Goal: Check status: Check status

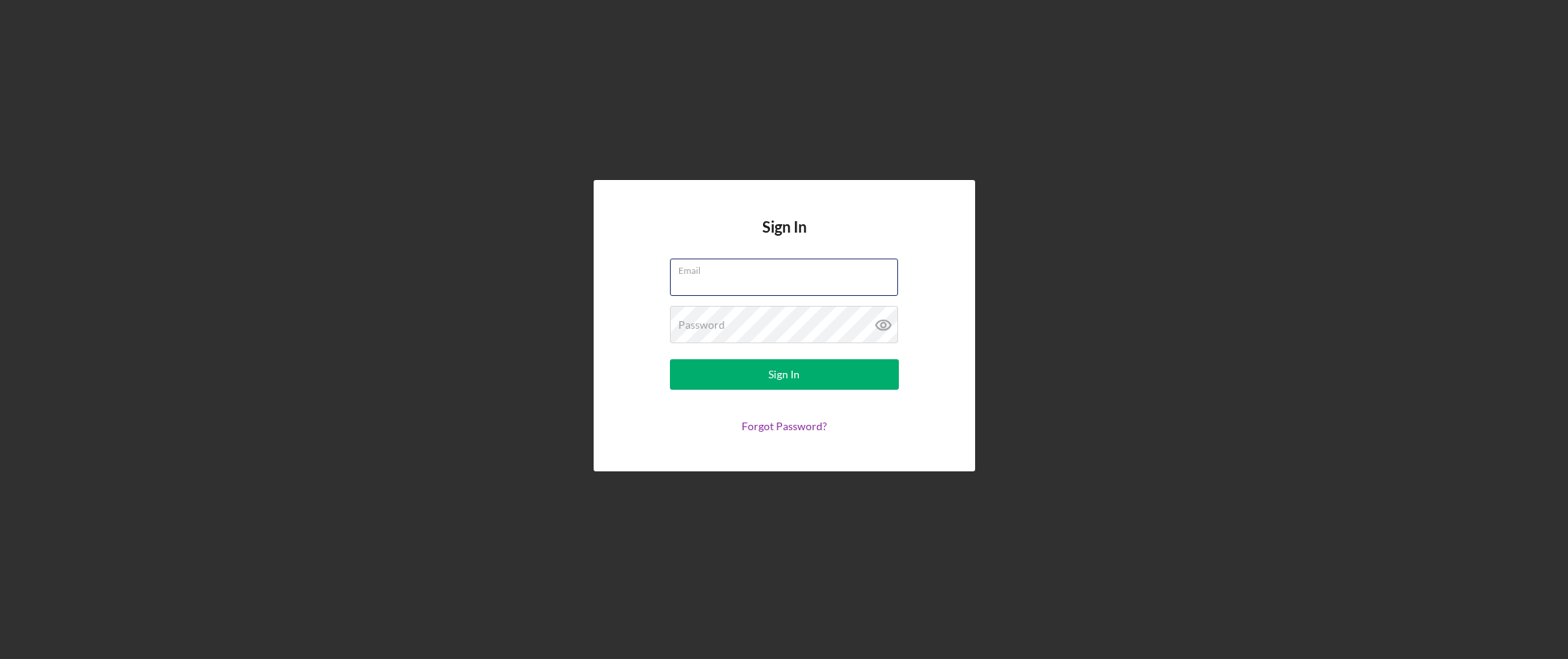
type input "[EMAIL_ADDRESS][DOMAIN_NAME]"
click at [784, 374] on button "Sign In" at bounding box center [784, 374] width 229 height 30
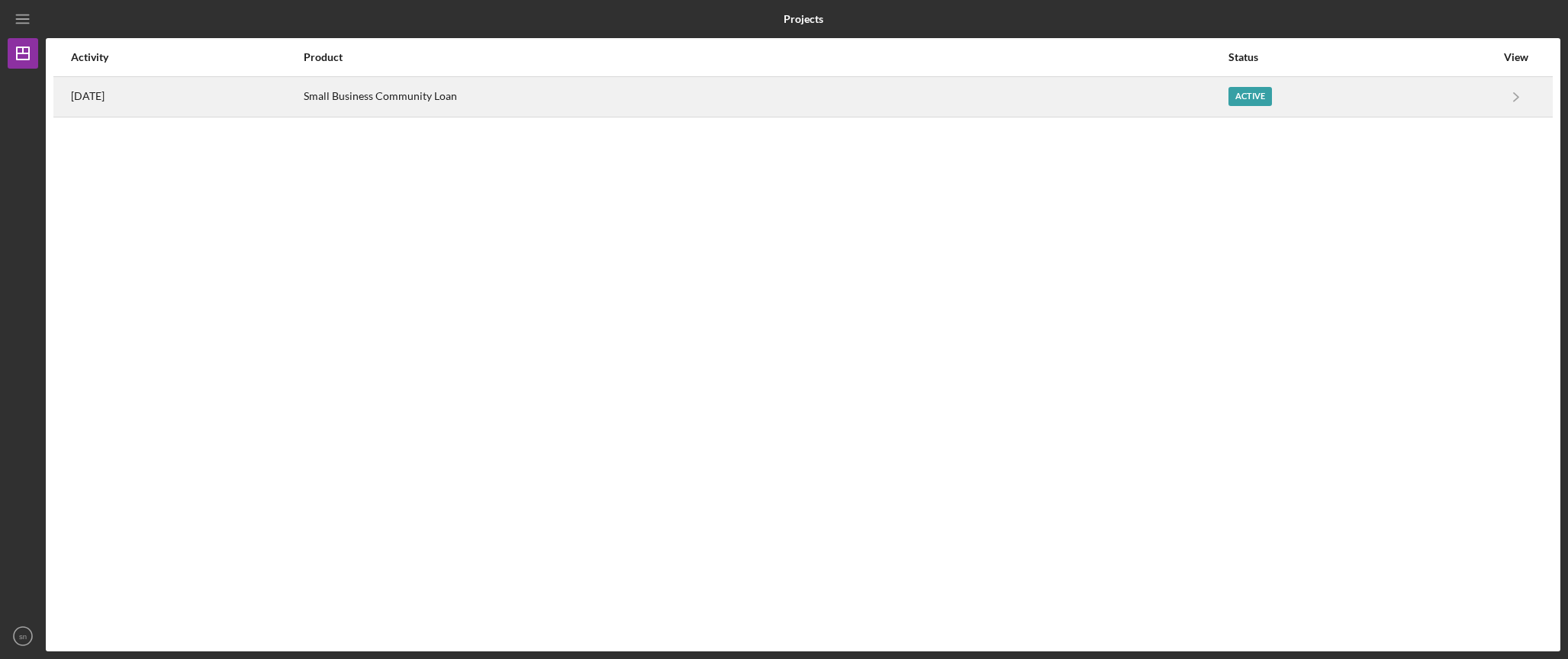
click at [484, 98] on div "Small Business Community Loan" at bounding box center [765, 97] width 924 height 38
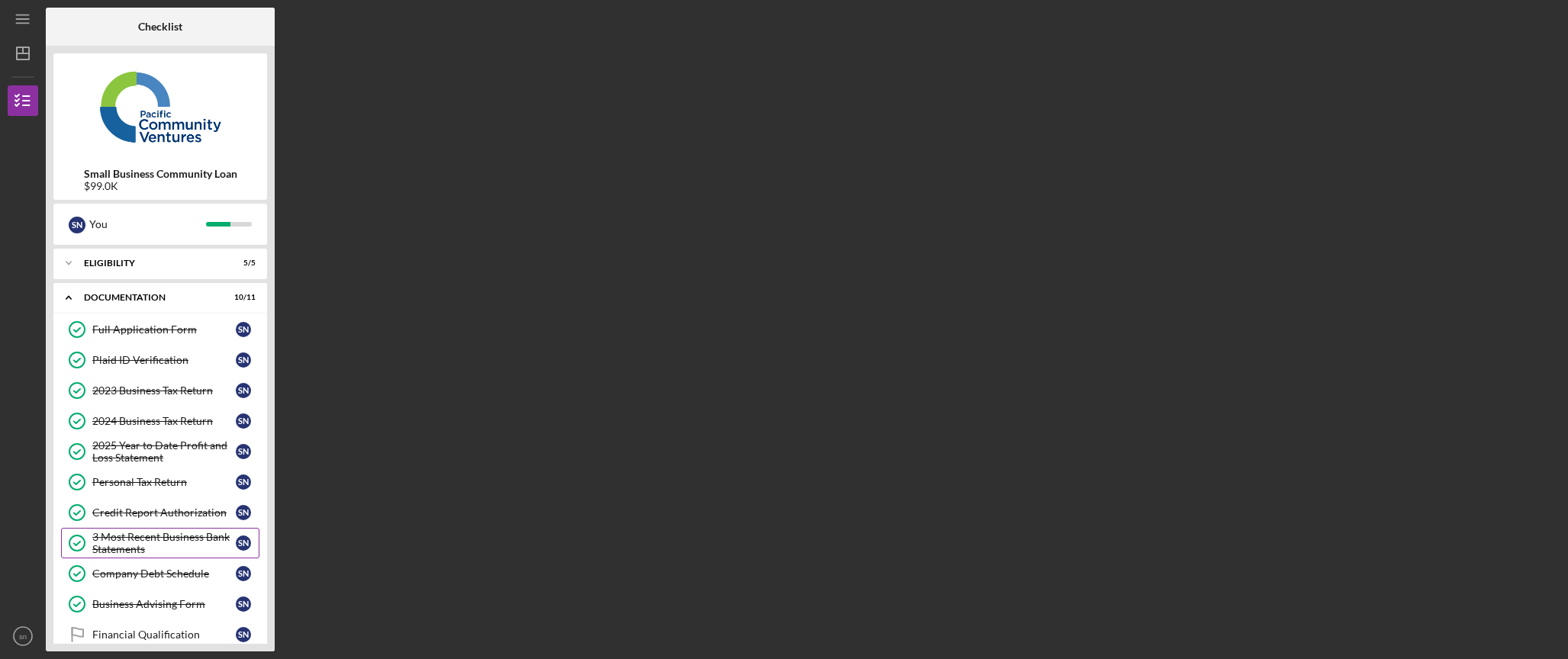
scroll to position [90, 0]
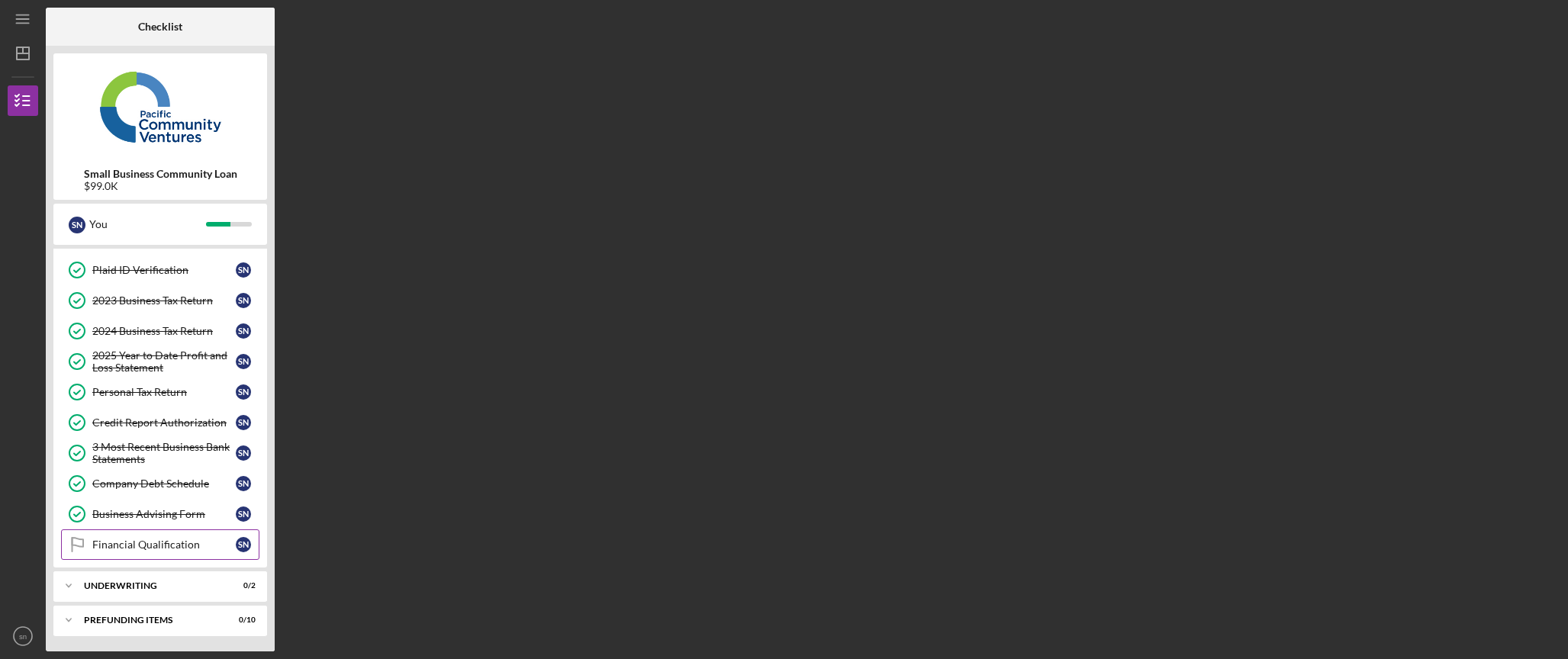
click at [156, 554] on link "Financial Qualification Financial Qualification s n" at bounding box center [160, 544] width 198 height 30
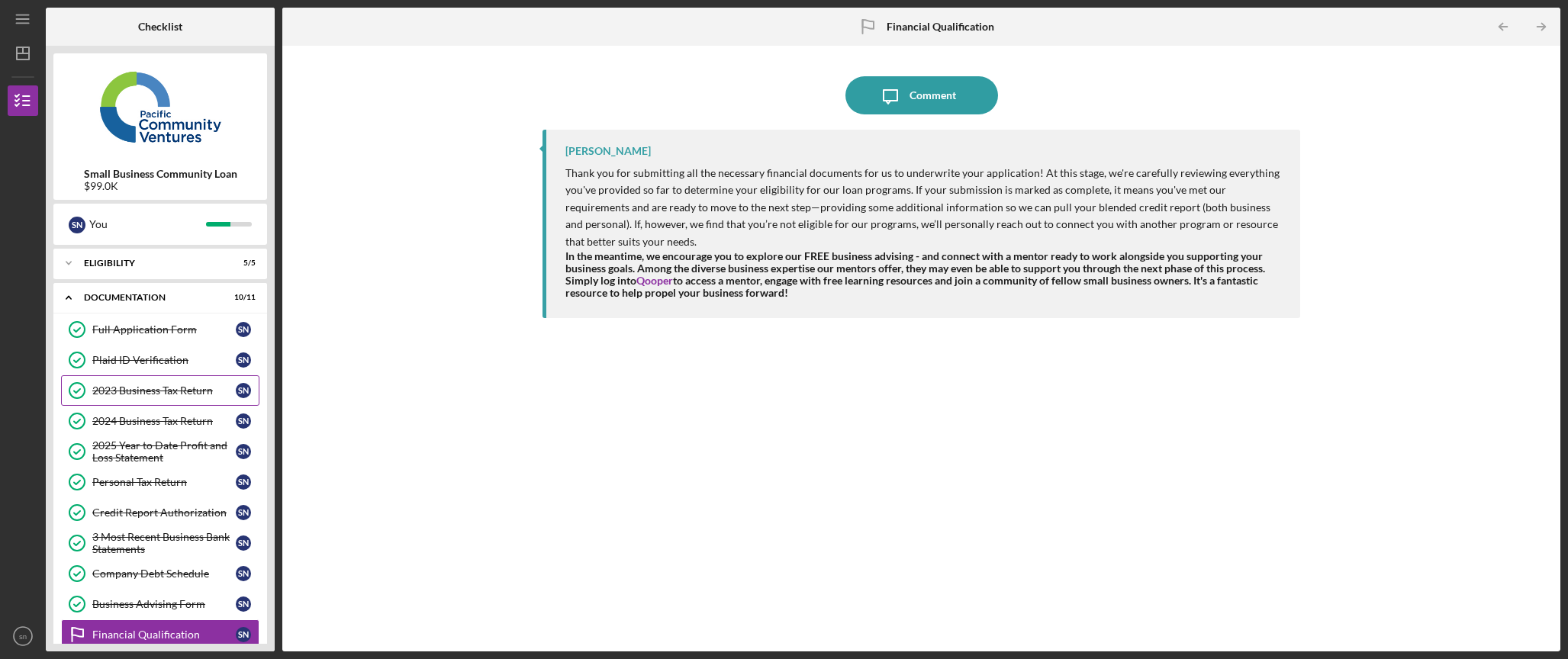
scroll to position [90, 0]
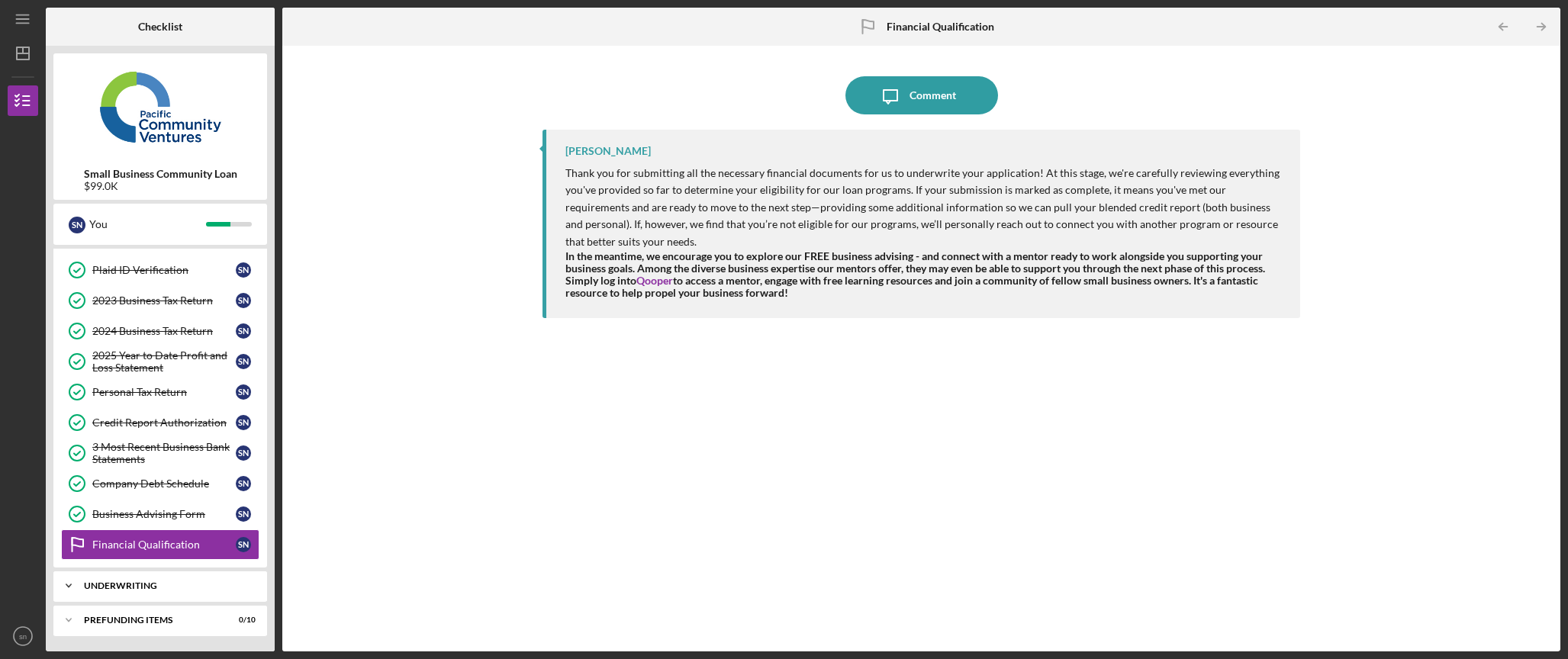
click at [193, 595] on div "Icon/Expander Underwriting 0 / 2" at bounding box center [160, 586] width 214 height 30
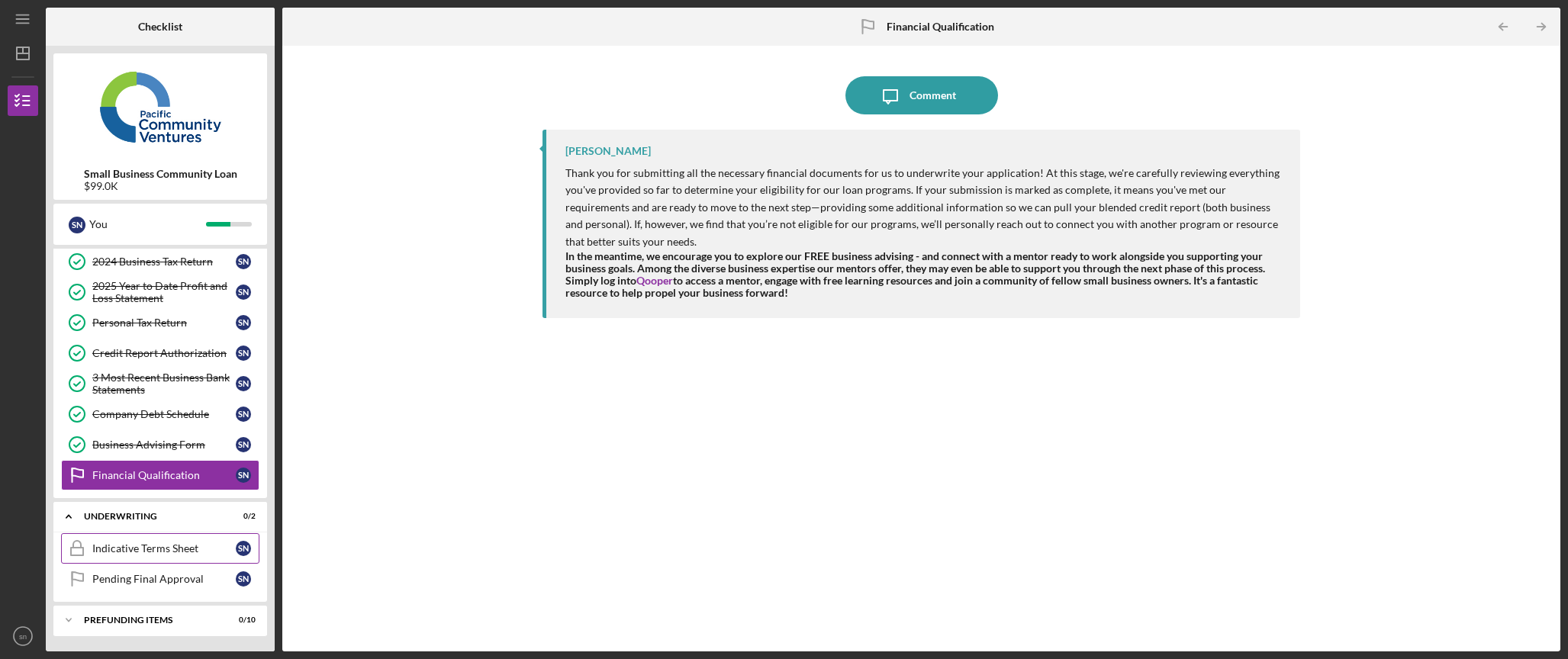
click at [172, 560] on link "Indicative Terms Sheet Indicative Terms Sheet s n" at bounding box center [160, 548] width 198 height 30
